Goal: Information Seeking & Learning: Check status

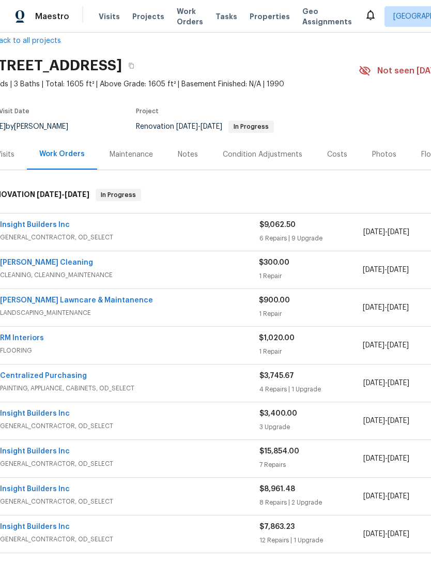
scroll to position [18, 18]
click at [43, 236] on span "GENERAL_CONTRACTOR, OD_SELECT" at bounding box center [128, 237] width 260 height 10
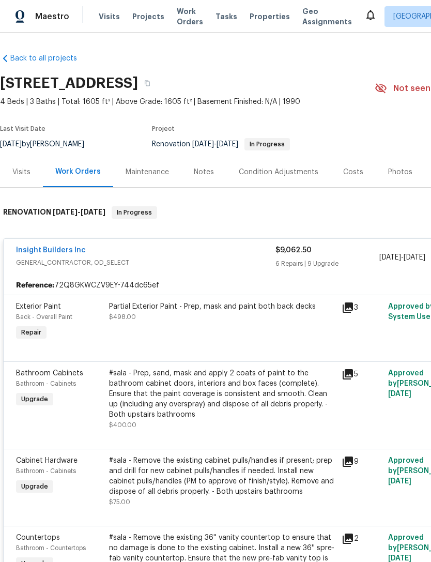
scroll to position [0, 0]
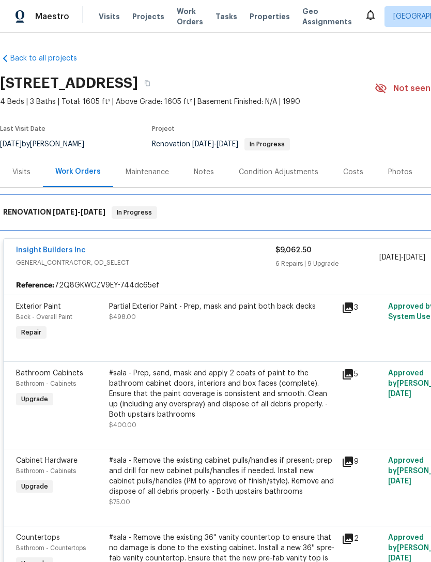
click at [50, 227] on div "RENOVATION [DATE] - [DATE] In Progress" at bounding box center [292, 212] width 584 height 33
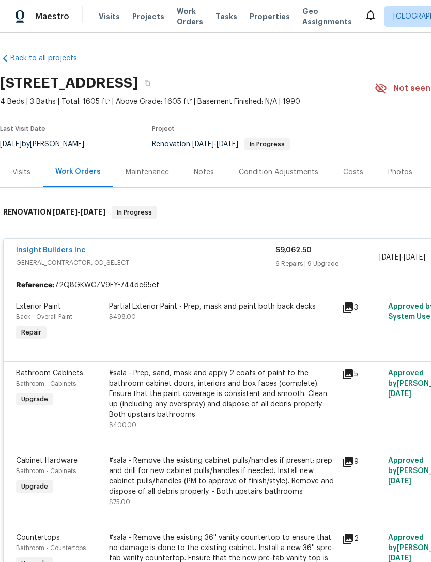
click at [63, 252] on link "Insight Builders Inc" at bounding box center [51, 250] width 70 height 7
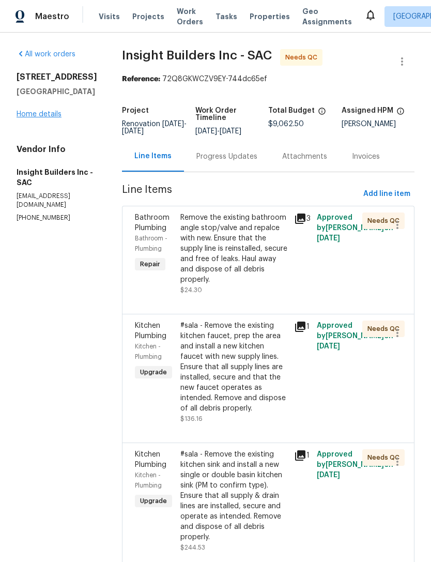
click at [52, 117] on link "Home details" at bounding box center [39, 114] width 45 height 7
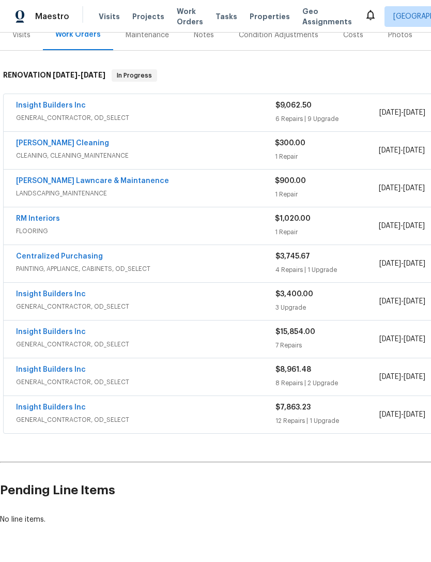
scroll to position [136, 0]
click at [72, 420] on span "GENERAL_CONTRACTOR, OD_SELECT" at bounding box center [146, 420] width 260 height 10
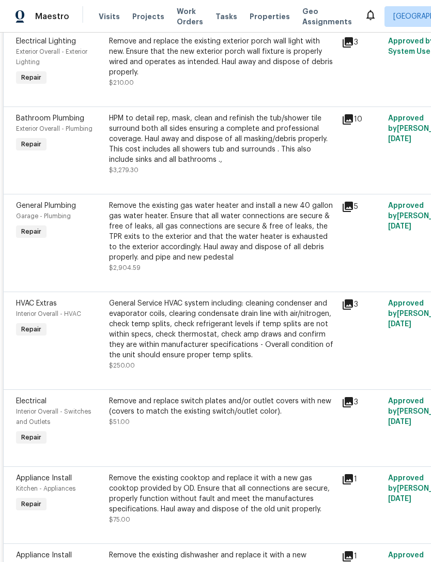
scroll to position [0, 0]
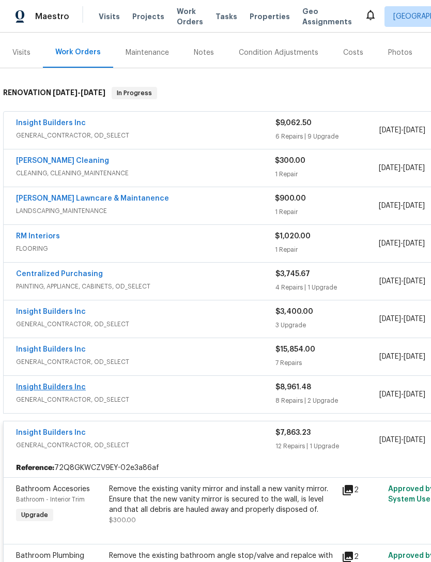
click at [67, 389] on link "Insight Builders Inc" at bounding box center [51, 387] width 70 height 7
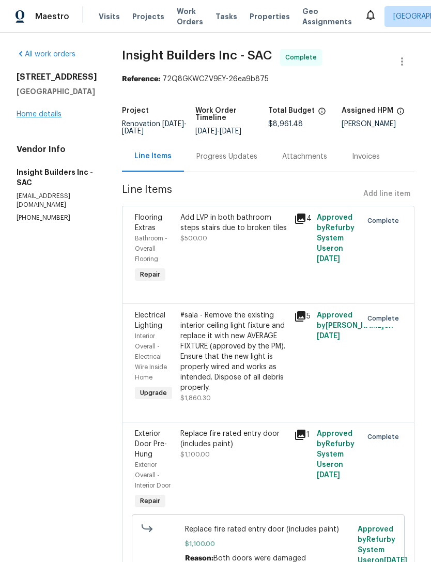
click at [50, 117] on link "Home details" at bounding box center [39, 114] width 45 height 7
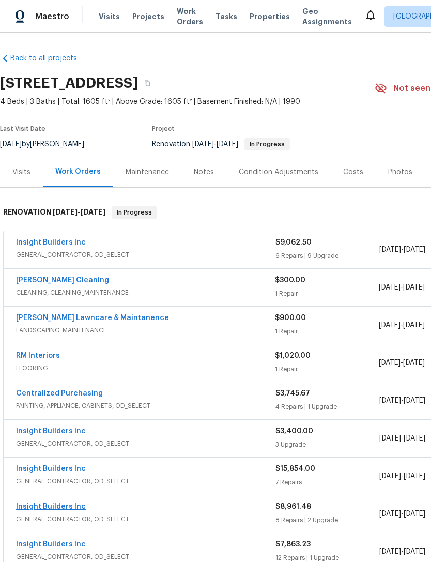
click at [67, 509] on link "Insight Builders Inc" at bounding box center [51, 506] width 70 height 7
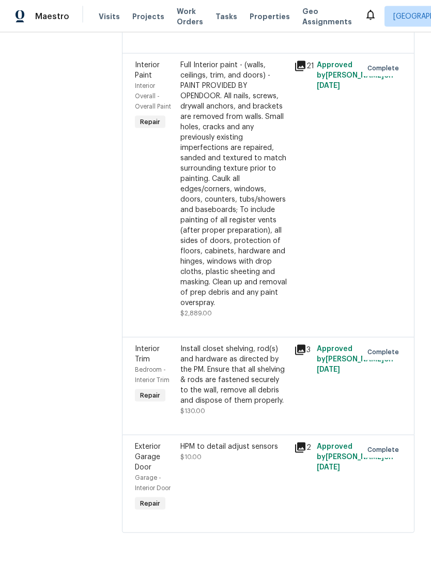
scroll to position [33, 0]
click at [302, 345] on icon at bounding box center [300, 350] width 10 height 10
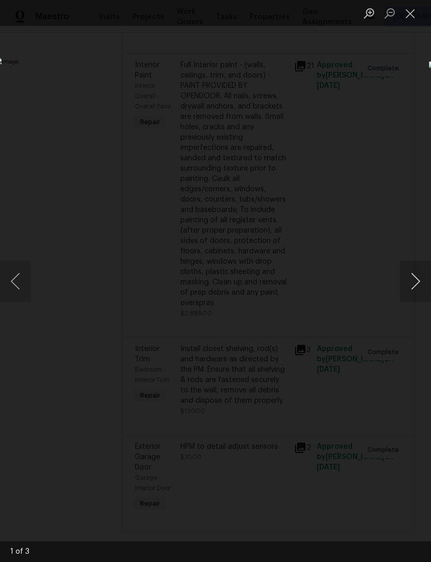
click at [416, 288] on button "Next image" at bounding box center [415, 281] width 31 height 41
click at [416, 286] on button "Next image" at bounding box center [415, 281] width 31 height 41
click at [413, 11] on button "Close lightbox" at bounding box center [410, 13] width 21 height 18
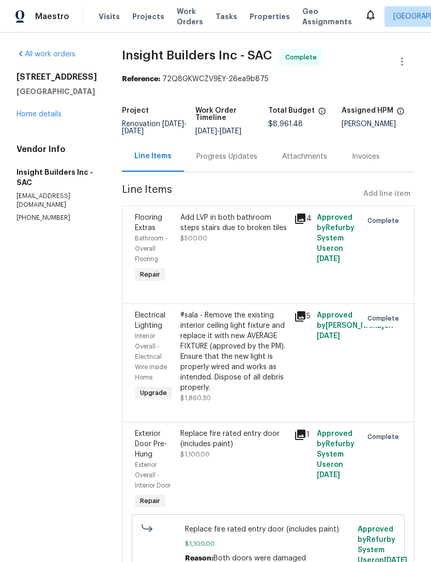
scroll to position [0, 0]
click at [48, 111] on link "Home details" at bounding box center [39, 114] width 45 height 7
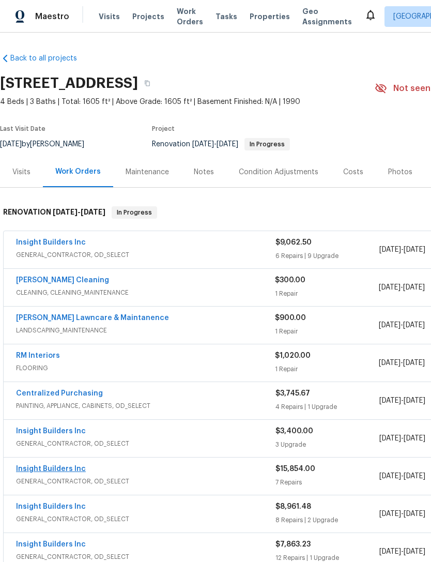
click at [58, 465] on link "Insight Builders Inc" at bounding box center [51, 468] width 70 height 7
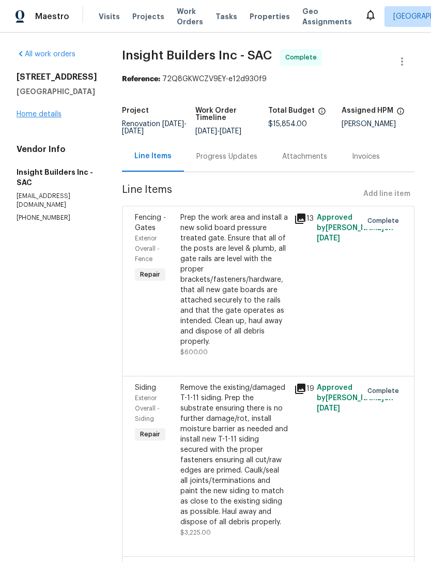
click at [42, 117] on link "Home details" at bounding box center [39, 114] width 45 height 7
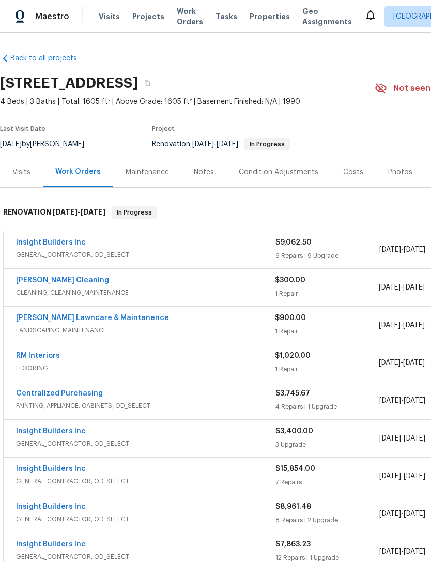
click at [58, 434] on link "Insight Builders Inc" at bounding box center [51, 431] width 70 height 7
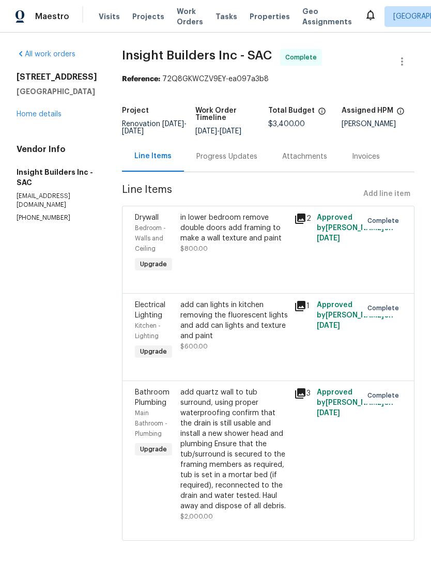
scroll to position [18, 0]
click at [45, 111] on link "Home details" at bounding box center [39, 114] width 45 height 7
